Goal: Find specific page/section: Find specific page/section

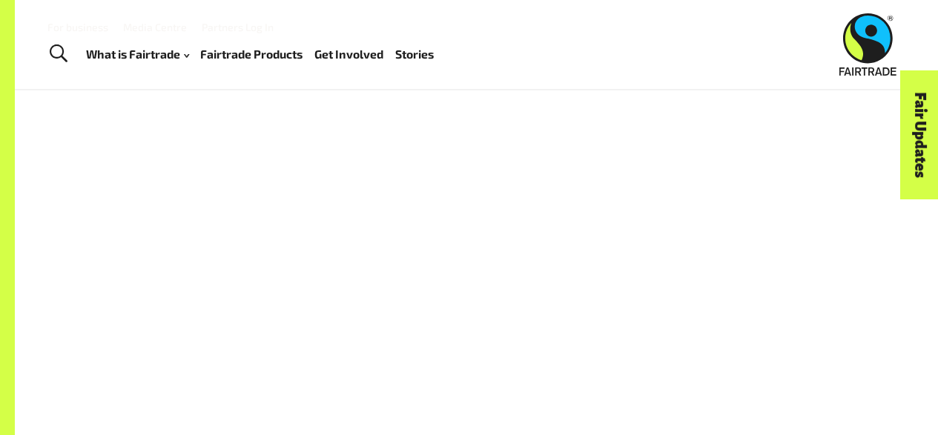
click at [292, 49] on link "Fairtrade Products" at bounding box center [251, 54] width 102 height 21
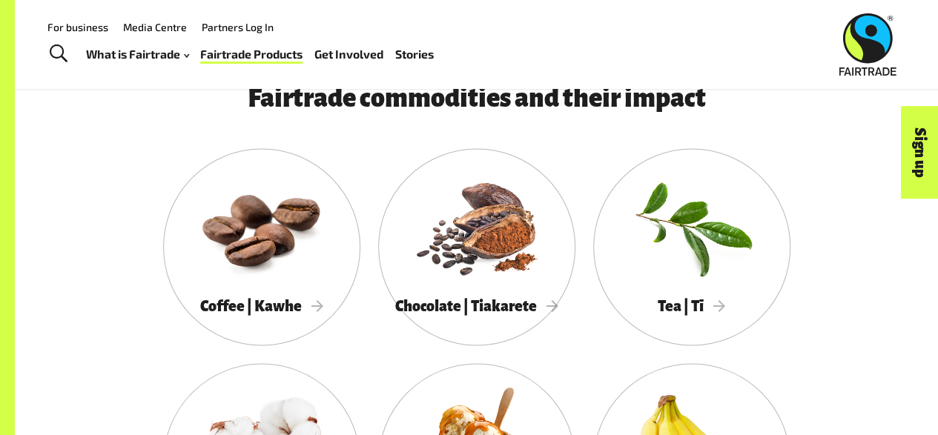
scroll to position [1186, 0]
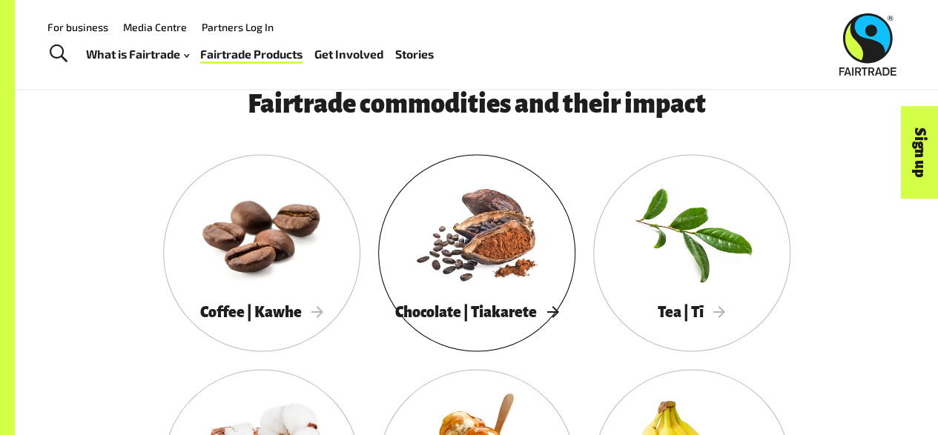
click at [486, 241] on div at bounding box center [476, 232] width 197 height 128
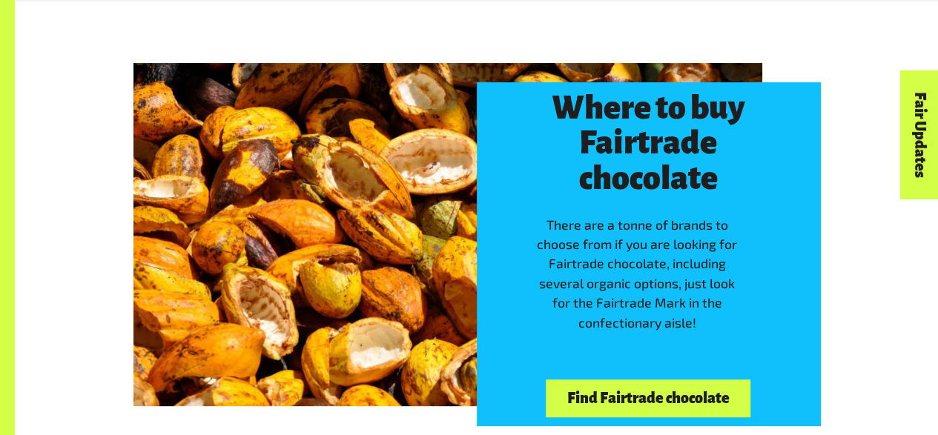
scroll to position [3113, 0]
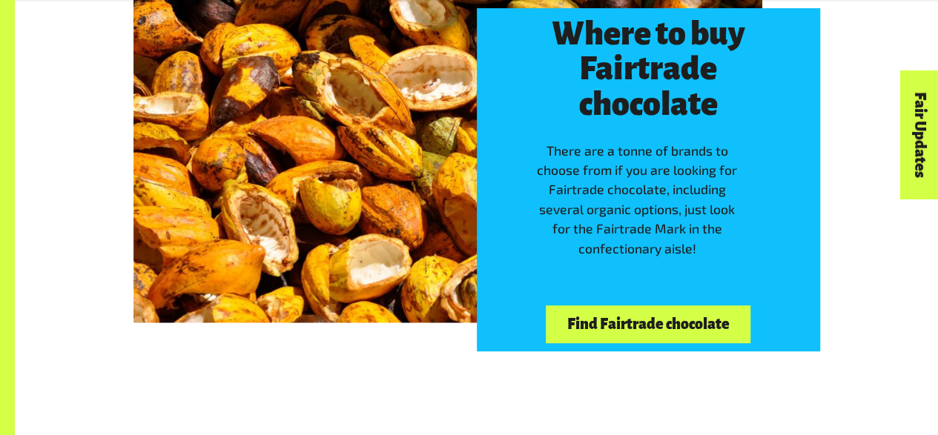
click at [694, 313] on link "Find Fairtrade chocolate" at bounding box center [648, 324] width 205 height 38
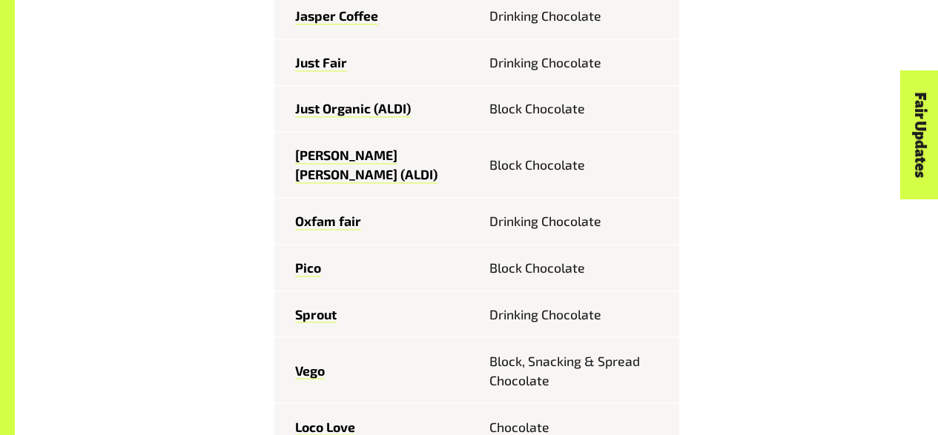
scroll to position [1112, 0]
